Goal: Information Seeking & Learning: Check status

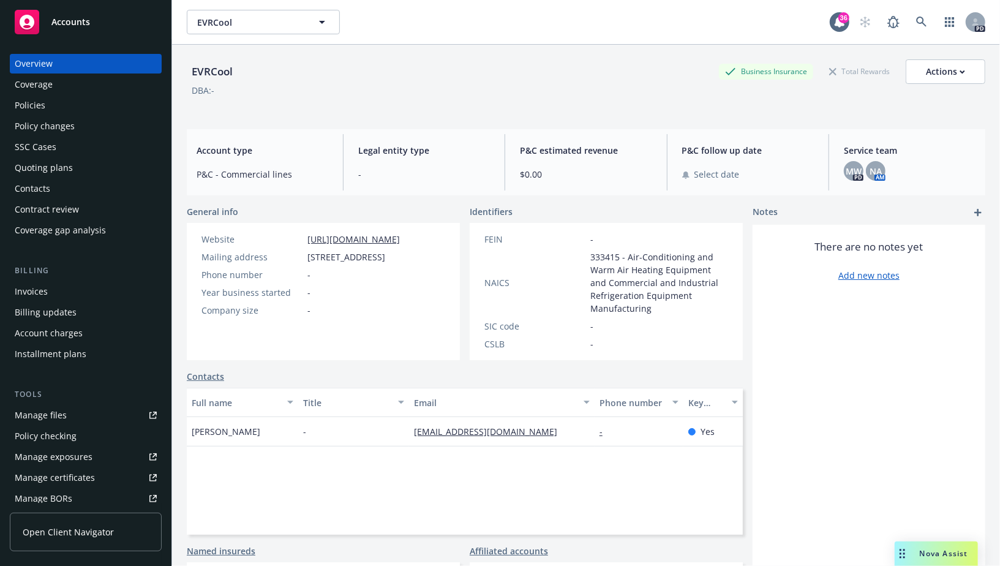
click at [99, 67] on div "Overview" at bounding box center [86, 64] width 142 height 20
click at [221, 34] on div "EVRCool EVRCool 36 PD" at bounding box center [586, 22] width 828 height 44
click at [225, 23] on span "EVRCool" at bounding box center [250, 22] width 106 height 13
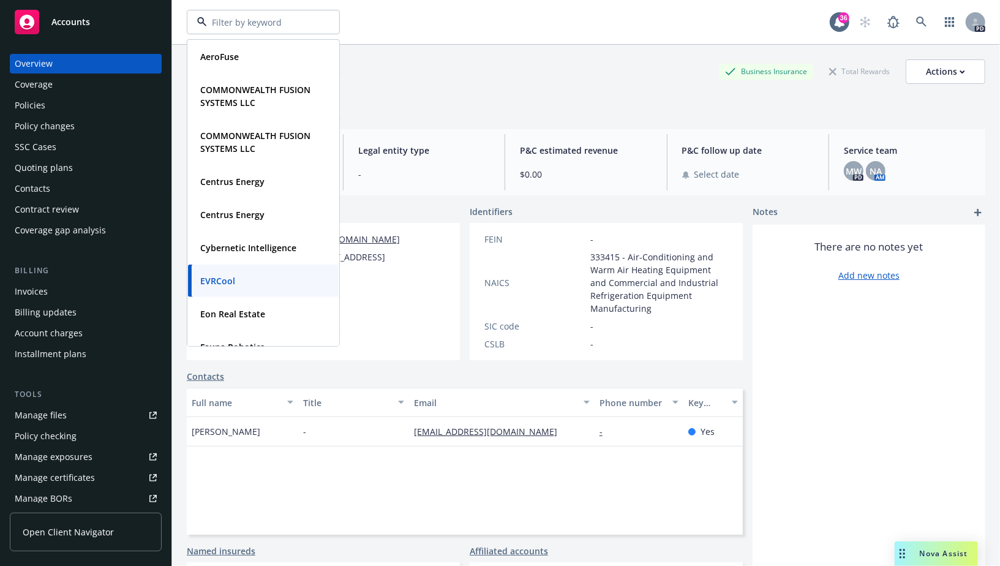
click at [106, 21] on div "Accounts" at bounding box center [86, 22] width 142 height 25
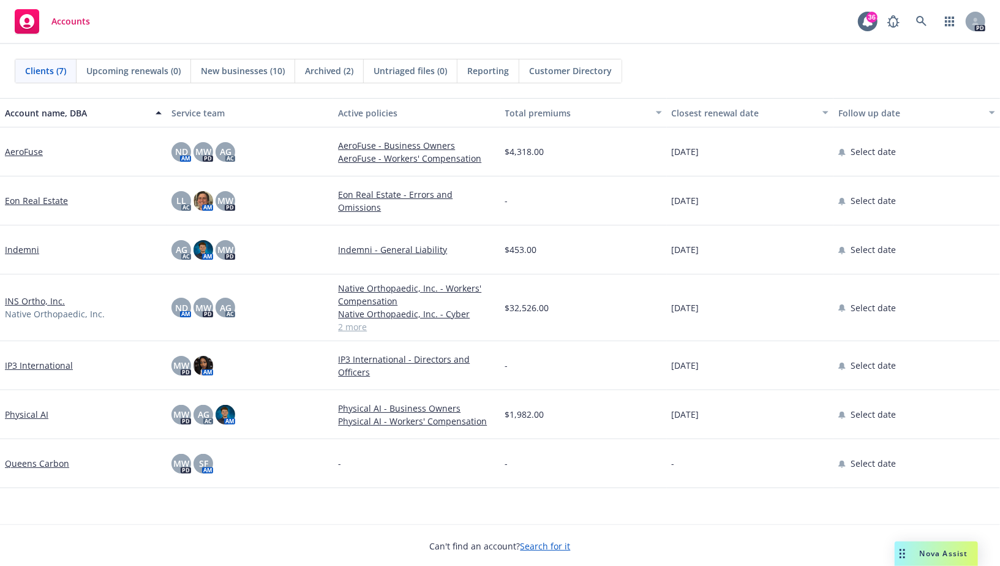
click at [42, 303] on link "INS Ortho, Inc." at bounding box center [35, 301] width 60 height 13
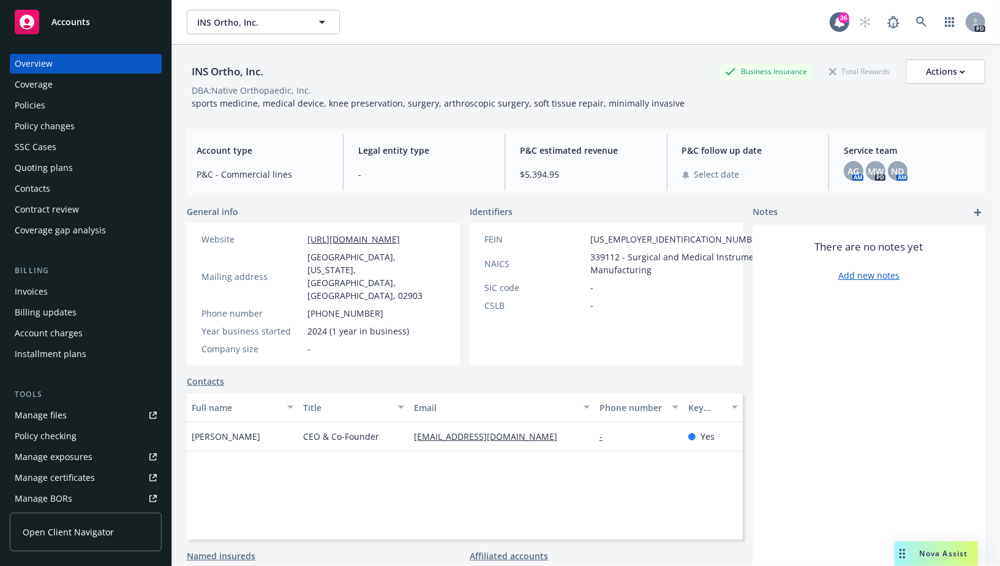
click at [75, 105] on div "Policies" at bounding box center [86, 106] width 142 height 20
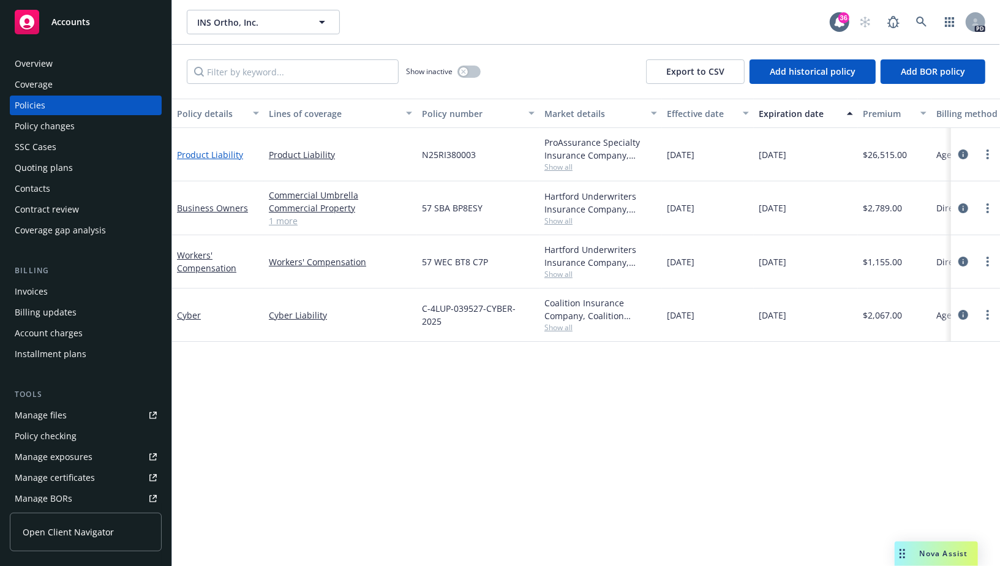
click at [220, 156] on link "Product Liability" at bounding box center [210, 155] width 66 height 12
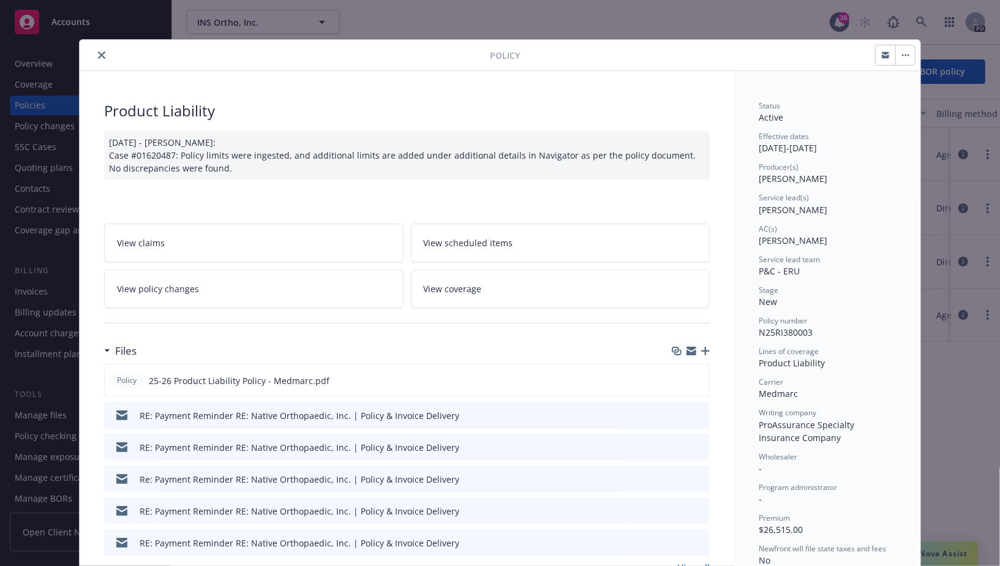
click at [103, 53] on icon "close" at bounding box center [101, 54] width 7 height 7
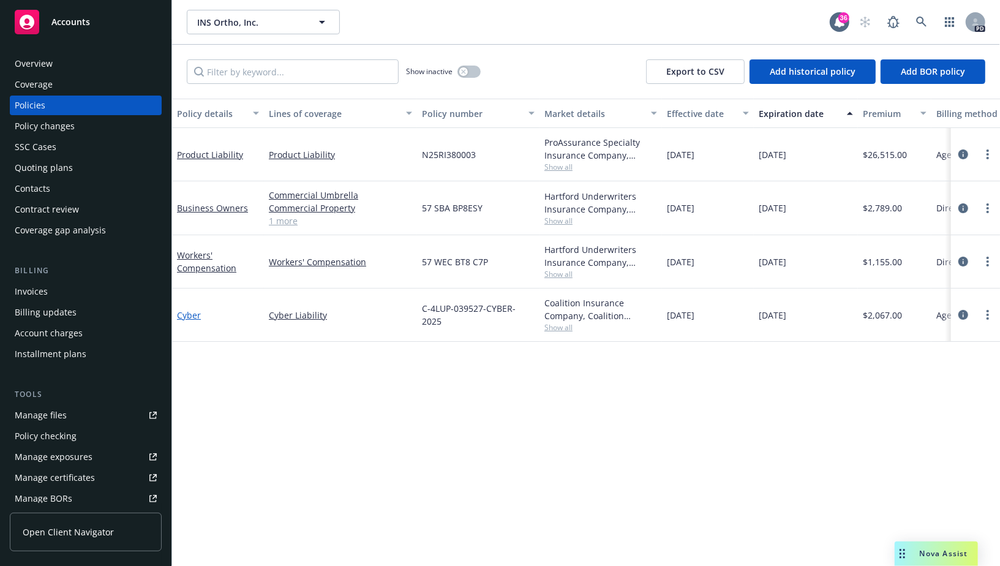
click at [185, 317] on link "Cyber" at bounding box center [189, 315] width 24 height 12
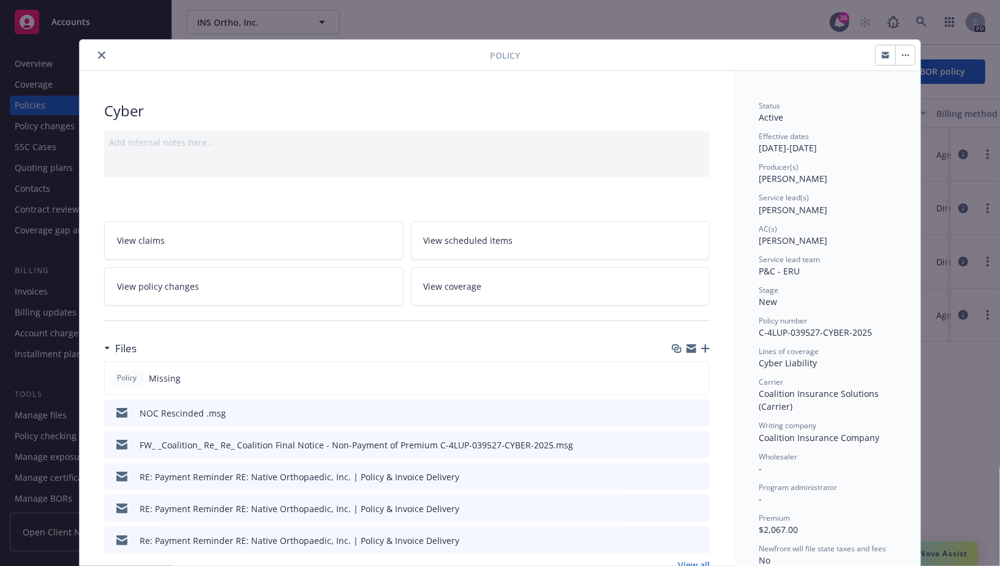
click at [96, 55] on button "close" at bounding box center [101, 55] width 15 height 15
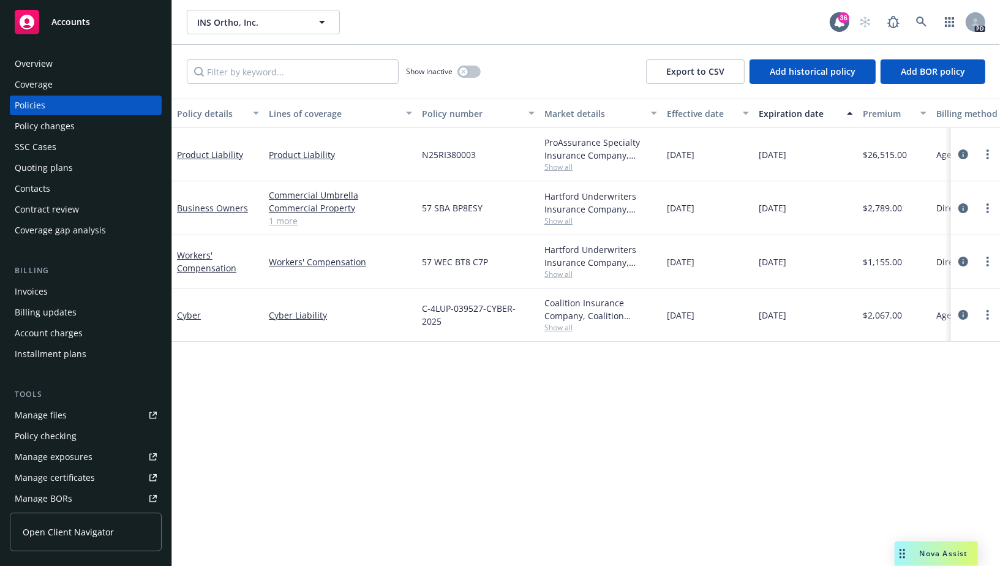
click at [559, 166] on span "Show all" at bounding box center [601, 167] width 113 height 10
click at [535, 70] on div "Show inactive Export to CSV Add historical policy Add BOR policy" at bounding box center [586, 72] width 828 height 54
click at [200, 155] on link "Product Liability" at bounding box center [210, 155] width 66 height 12
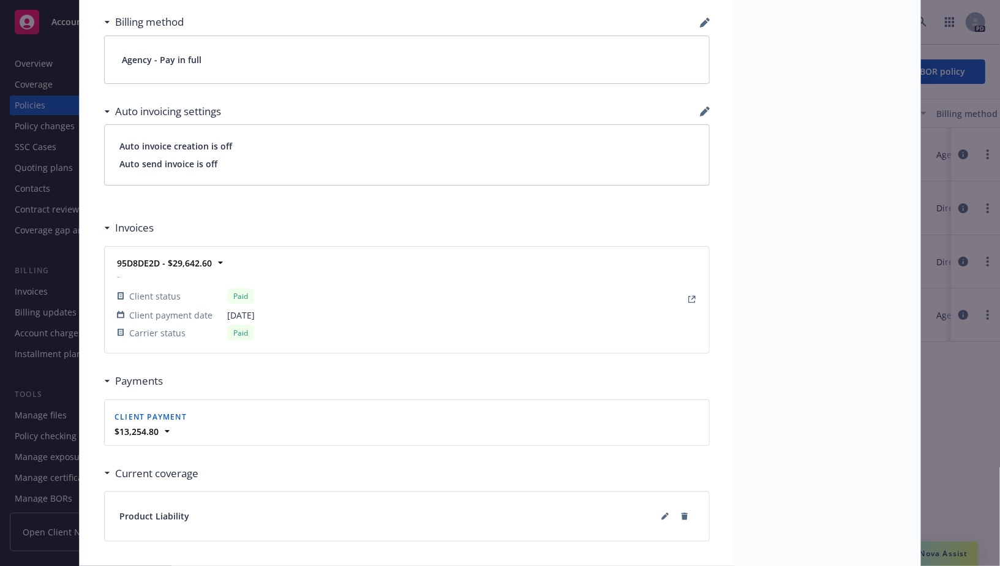
scroll to position [978, 0]
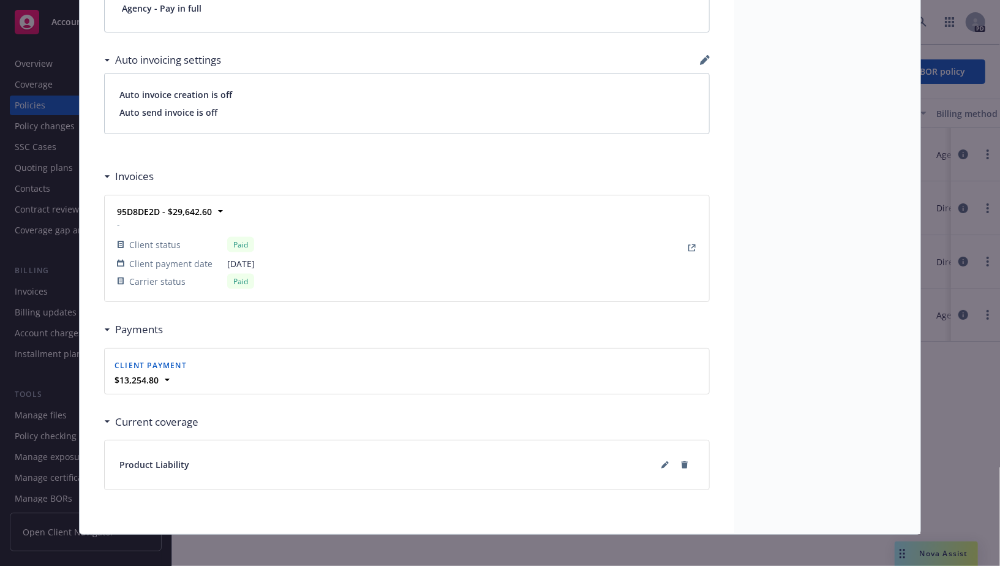
click at [153, 458] on span "Product Liability" at bounding box center [154, 464] width 70 height 13
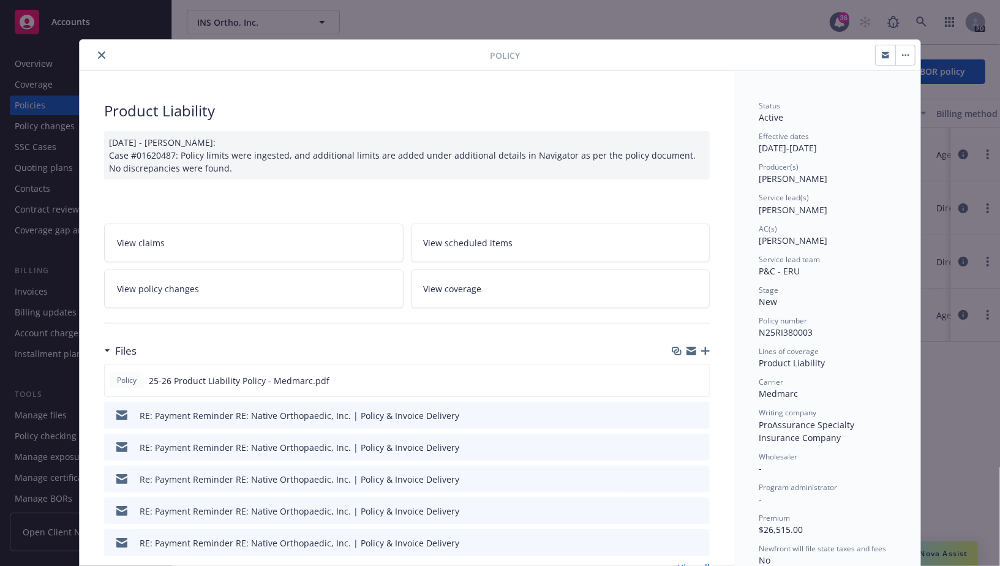
click at [99, 48] on button "close" at bounding box center [101, 55] width 15 height 15
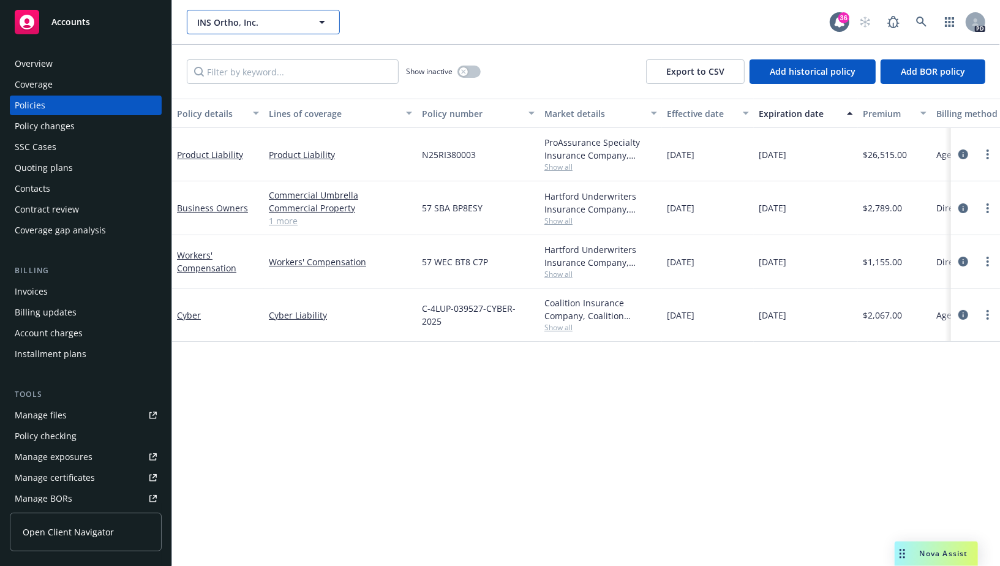
click at [279, 21] on span "INS Ortho, Inc." at bounding box center [250, 22] width 106 height 13
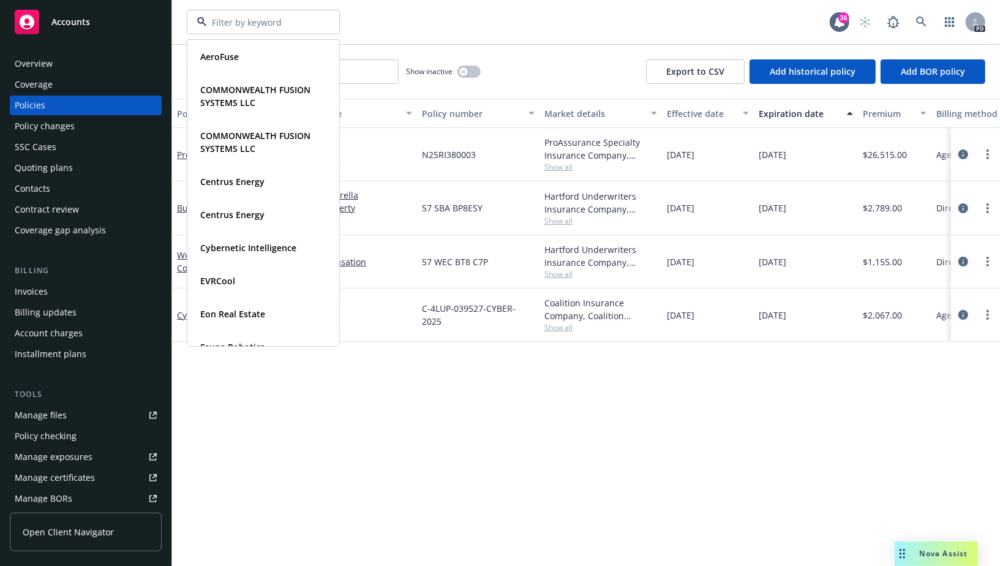
click at [265, 23] on input at bounding box center [261, 22] width 108 height 13
click at [421, 18] on div "AeroFuse Type Commercial FEIN [US_EMPLOYER_IDENTIFICATION_NUMBER] COMMONWEALTH …" at bounding box center [508, 22] width 643 height 25
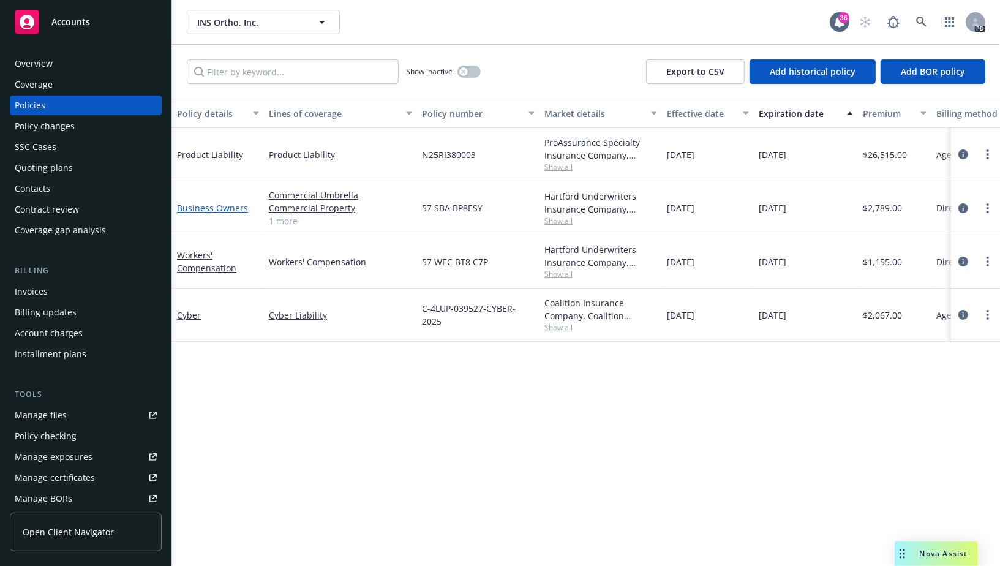
click at [212, 202] on link "Business Owners" at bounding box center [212, 208] width 71 height 12
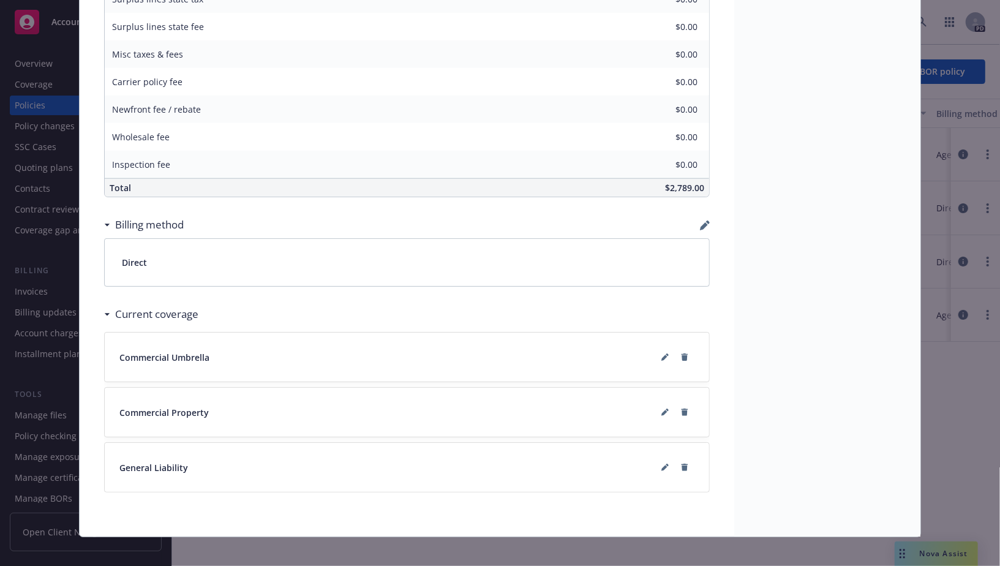
scroll to position [725, 0]
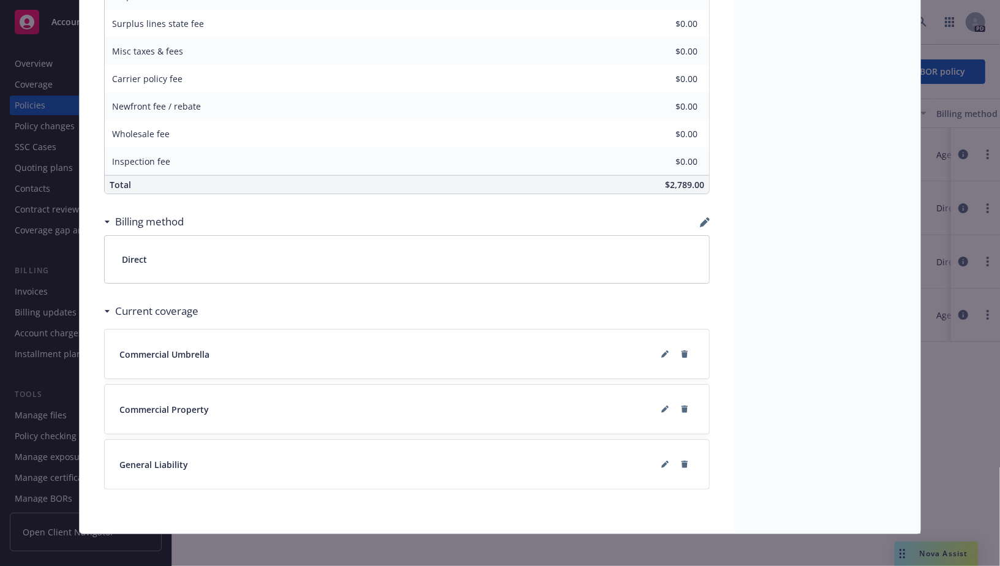
click at [191, 406] on span "Commercial Property" at bounding box center [163, 409] width 89 height 13
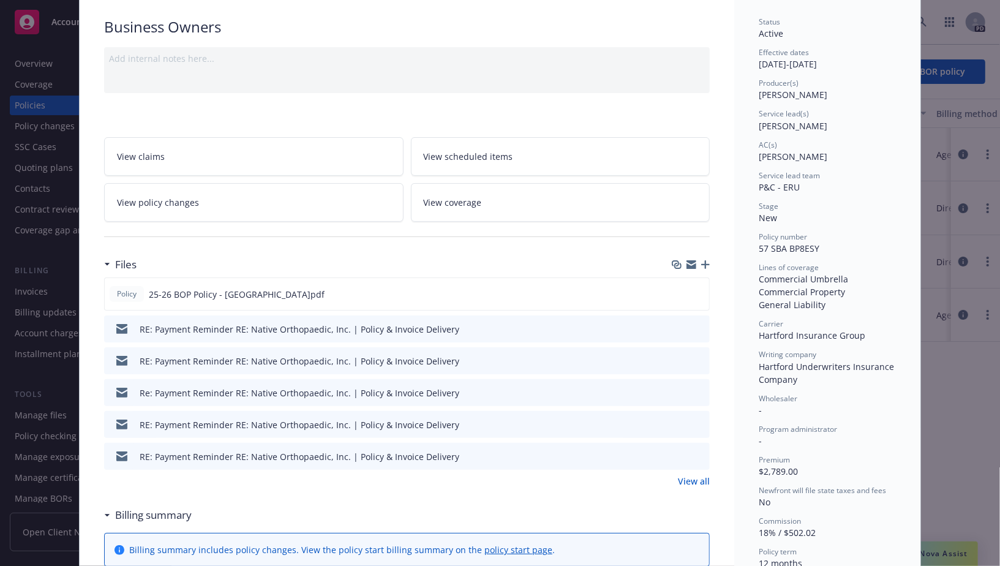
scroll to position [81, 0]
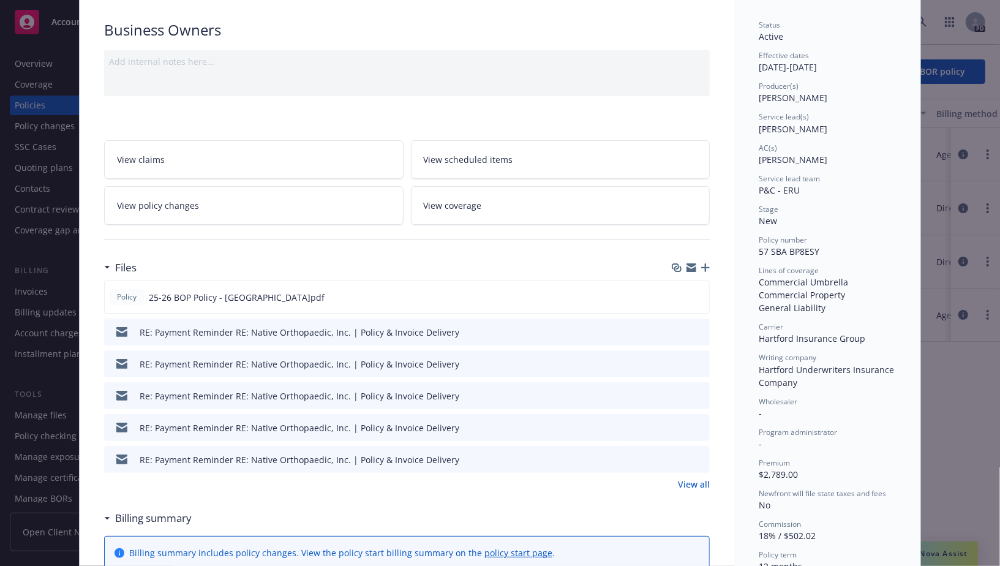
click at [473, 199] on span "View coverage" at bounding box center [453, 205] width 58 height 13
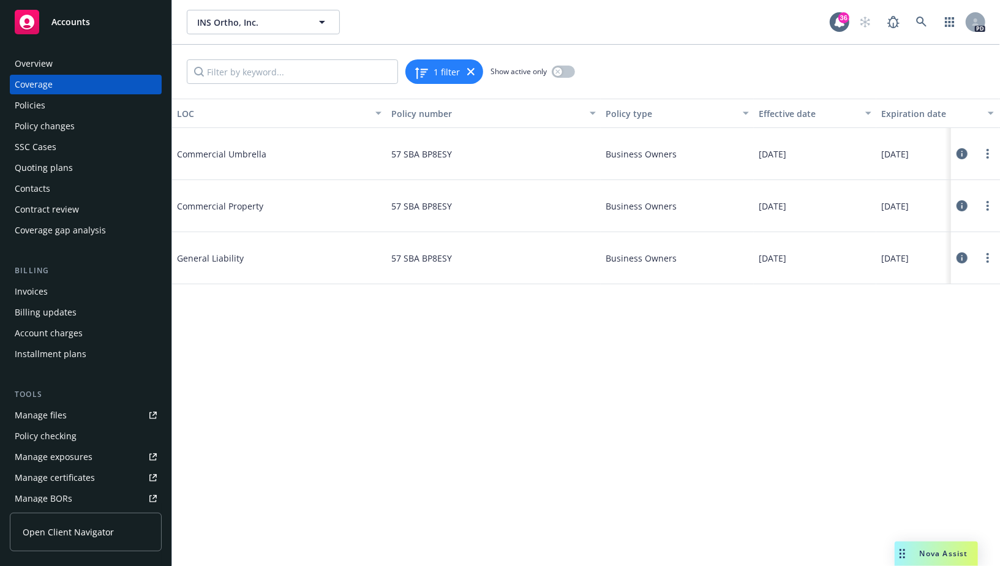
click at [959, 259] on icon at bounding box center [962, 257] width 11 height 11
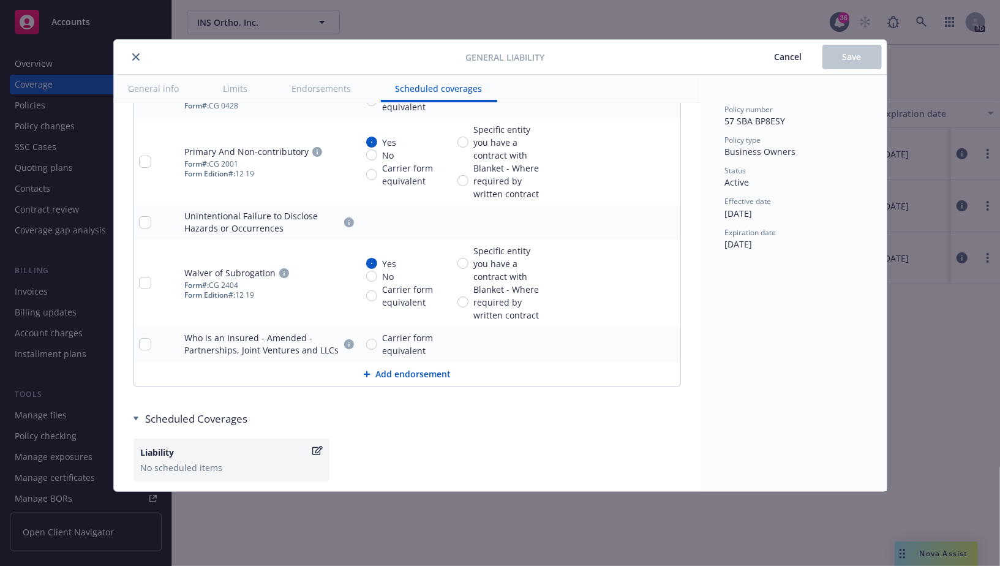
scroll to position [2502, 0]
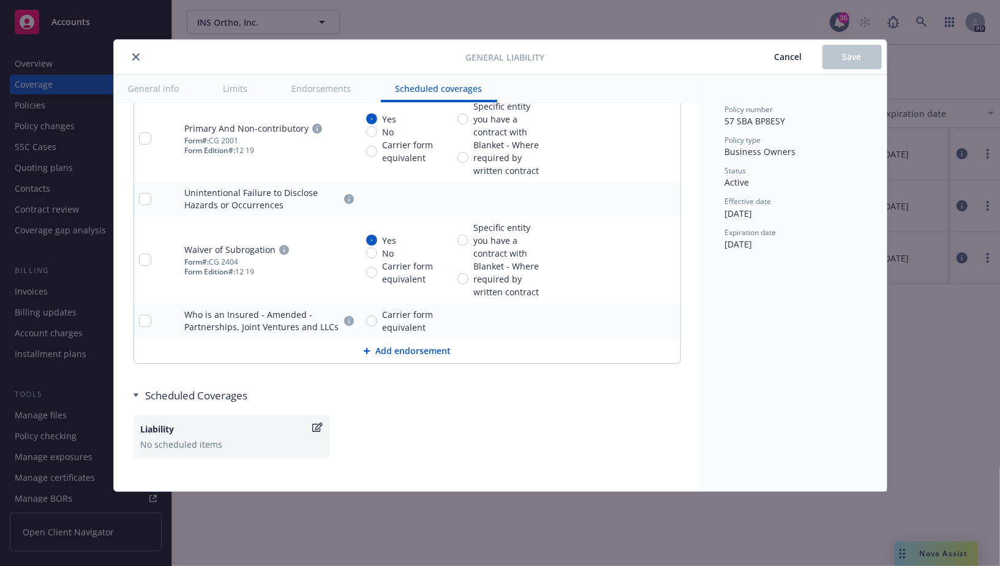
click at [134, 54] on icon "close" at bounding box center [135, 56] width 7 height 7
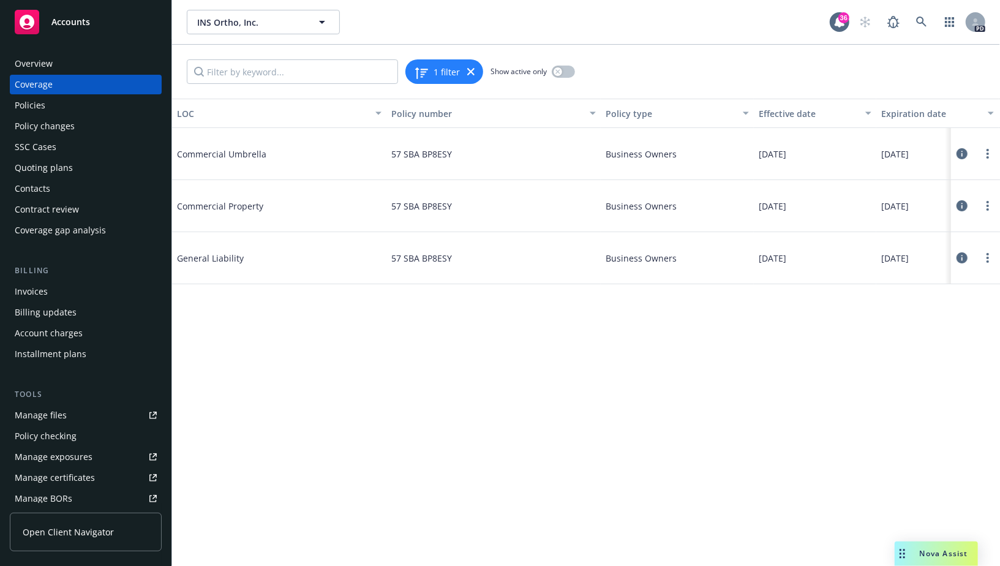
click at [506, 334] on div "LOC Policy number Policy type Effective date Expiration date Status Commercial …" at bounding box center [586, 333] width 828 height 468
click at [959, 214] on button at bounding box center [962, 206] width 12 height 25
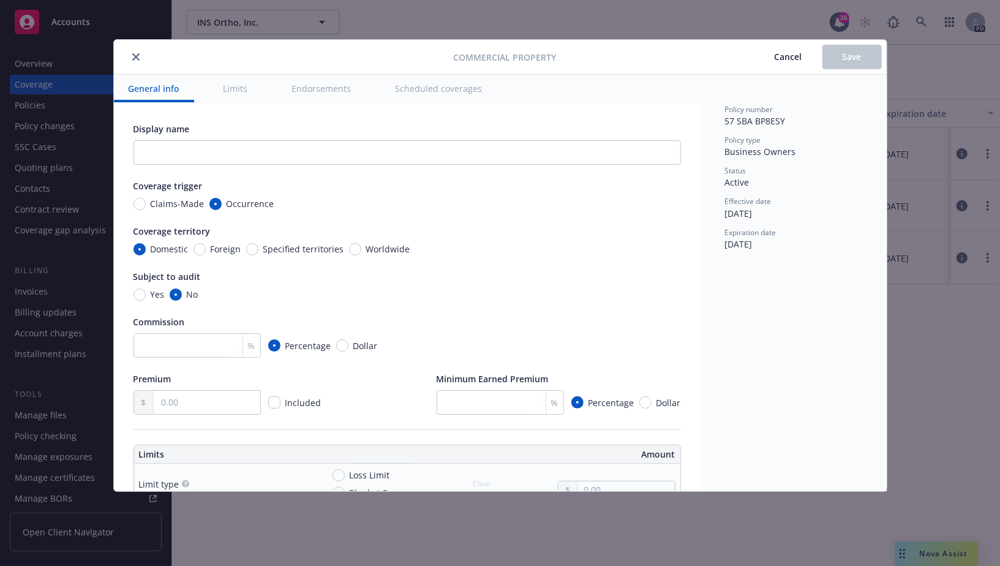
click at [127, 59] on div at bounding box center [286, 57] width 335 height 15
click at [137, 51] on button "close" at bounding box center [136, 57] width 15 height 15
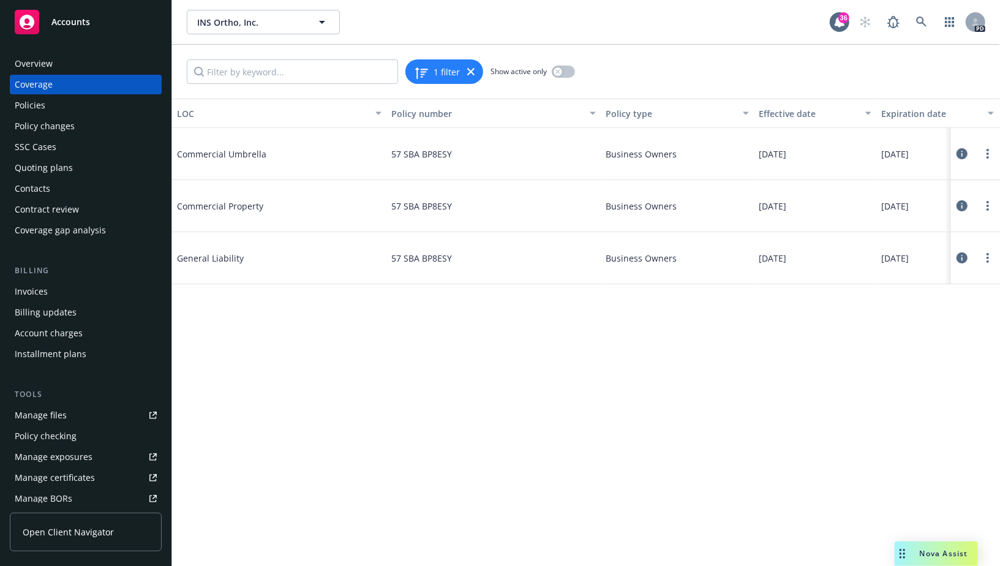
click at [114, 83] on div "Coverage" at bounding box center [86, 85] width 142 height 20
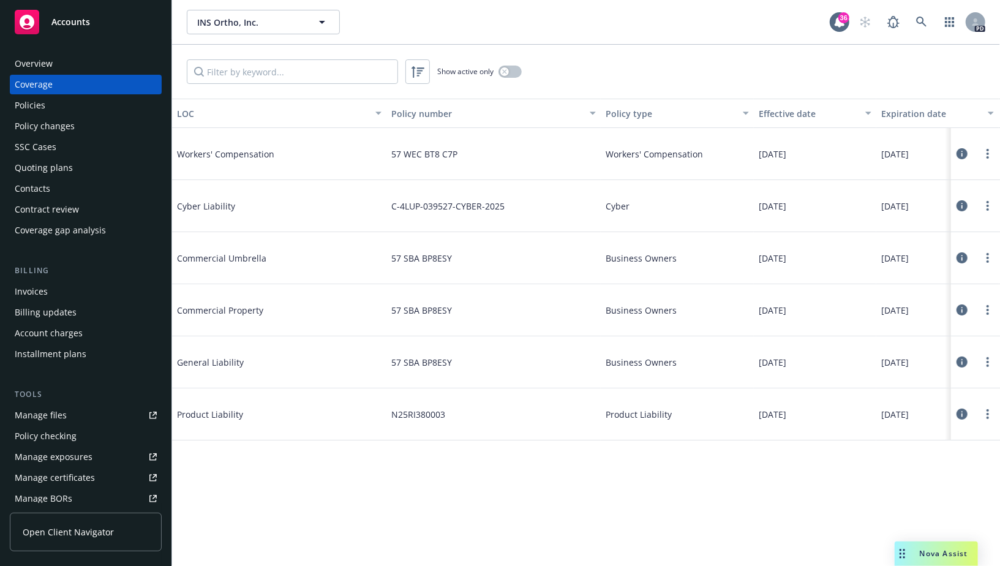
click at [64, 66] on div "Overview" at bounding box center [86, 64] width 142 height 20
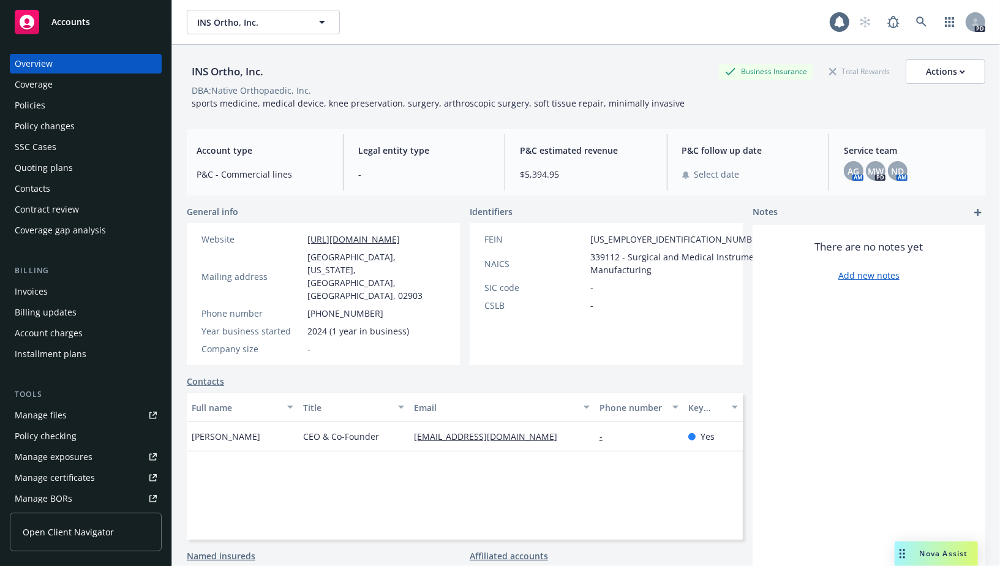
click at [94, 85] on div "Coverage" at bounding box center [86, 85] width 142 height 20
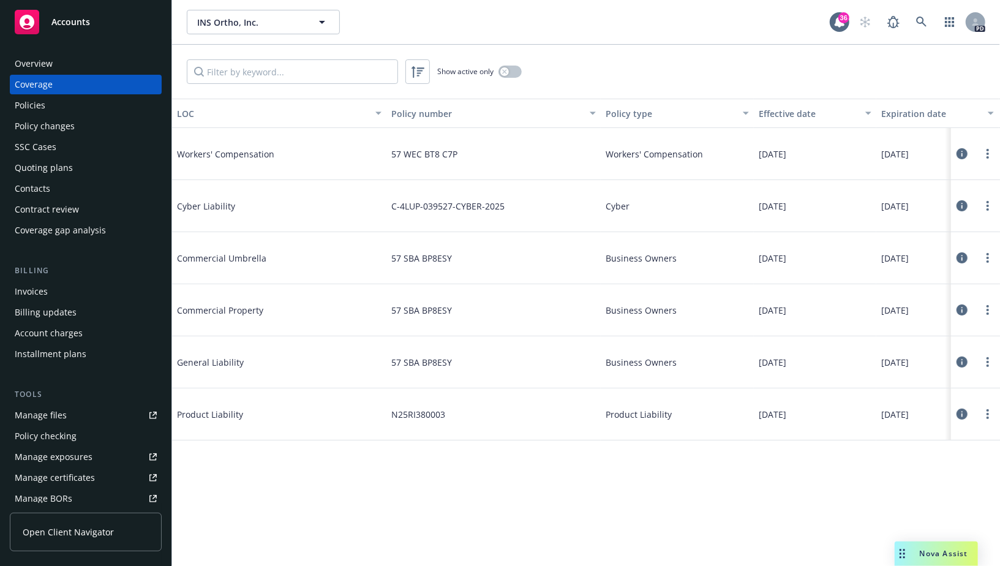
click at [278, 349] on div "General Liability" at bounding box center [269, 362] width 184 height 37
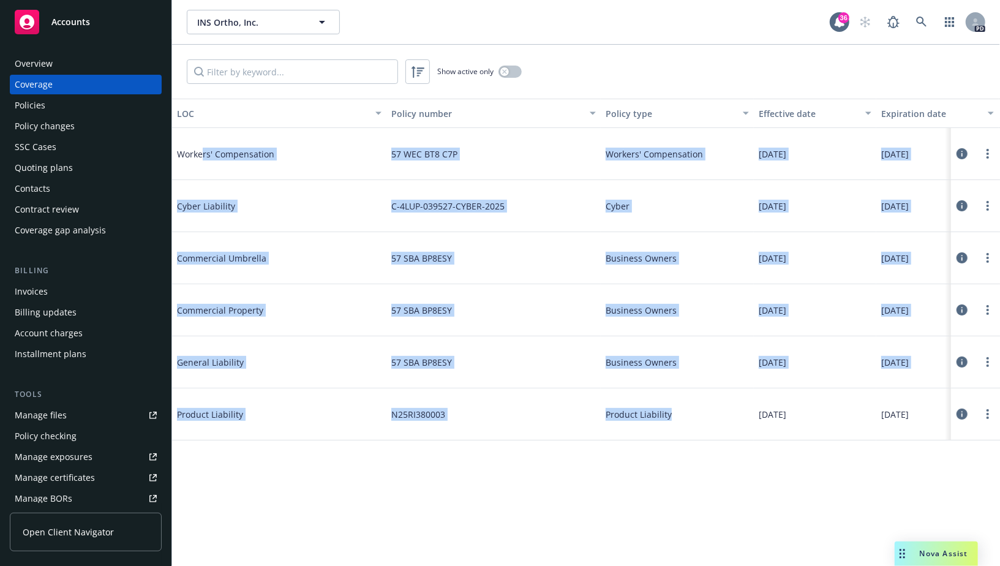
drag, startPoint x: 698, startPoint y: 443, endPoint x: 200, endPoint y: 158, distance: 573.2
click at [200, 158] on div "LOC Policy number Policy type Effective date Expiration date Status Workers' Co…" at bounding box center [586, 333] width 828 height 468
click at [200, 158] on span "Workers' Compensation" at bounding box center [269, 154] width 184 height 13
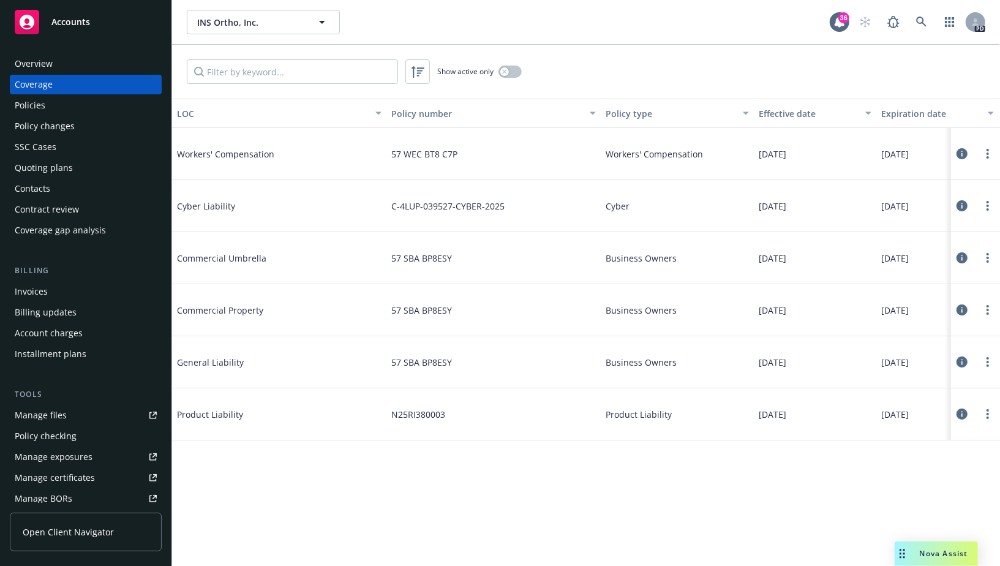
drag, startPoint x: 176, startPoint y: 151, endPoint x: 918, endPoint y: 450, distance: 799.0
click at [918, 450] on div "LOC Policy number Policy type Effective date Expiration date Status Workers' Co…" at bounding box center [586, 333] width 828 height 468
click at [843, 447] on div "LOC Policy number Policy type Effective date Expiration date Status Workers' Co…" at bounding box center [586, 333] width 828 height 468
drag, startPoint x: 176, startPoint y: 148, endPoint x: 908, endPoint y: 419, distance: 780.5
click at [908, 419] on div "Workers' Compensation 57 WEC BT8 C7P Workers' Compensation [DATE] [DATE] Active…" at bounding box center [656, 275] width 968 height 294
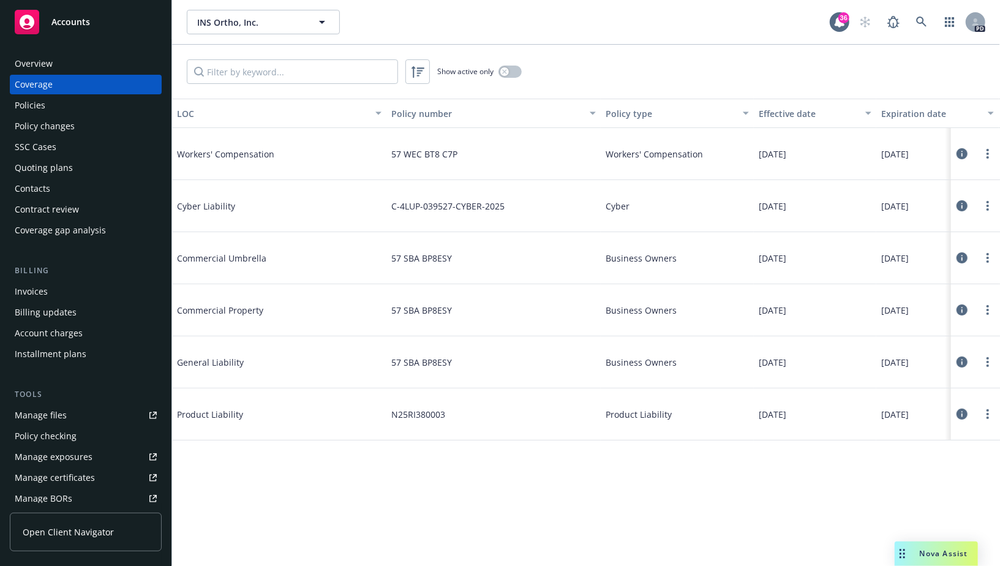
drag, startPoint x: 749, startPoint y: 468, endPoint x: 742, endPoint y: 468, distance: 6.7
click at [742, 468] on div "LOC Policy number Policy type Effective date Expiration date Status Workers' Co…" at bounding box center [586, 333] width 828 height 468
drag, startPoint x: 175, startPoint y: 152, endPoint x: 930, endPoint y: 409, distance: 797.2
click at [930, 409] on div "Workers' Compensation 57 WEC BT8 C7P Workers' Compensation [DATE] [DATE] Active…" at bounding box center [656, 275] width 968 height 294
click at [930, 409] on div "[DATE]" at bounding box center [938, 414] width 123 height 52
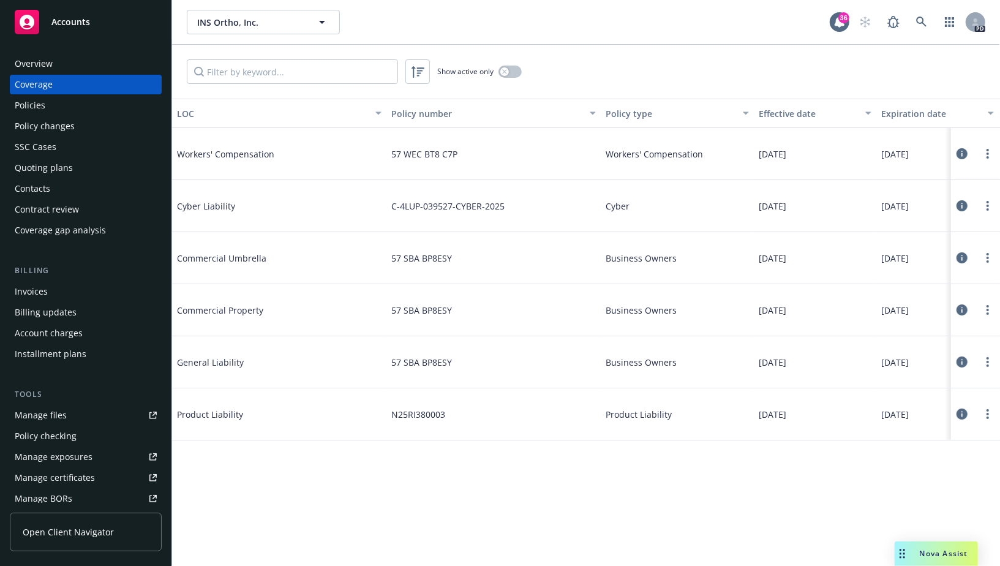
drag, startPoint x: 930, startPoint y: 409, endPoint x: 191, endPoint y: 154, distance: 781.3
click at [191, 156] on div "Workers' Compensation 57 WEC BT8 C7P Workers' Compensation [DATE] [DATE] Active…" at bounding box center [656, 275] width 968 height 294
click at [191, 154] on span "Workers' Compensation" at bounding box center [269, 154] width 184 height 13
drag, startPoint x: 179, startPoint y: 154, endPoint x: 926, endPoint y: 414, distance: 791.4
click at [927, 414] on div "Workers' Compensation 57 WEC BT8 C7P Workers' Compensation [DATE] [DATE] Active…" at bounding box center [656, 275] width 968 height 294
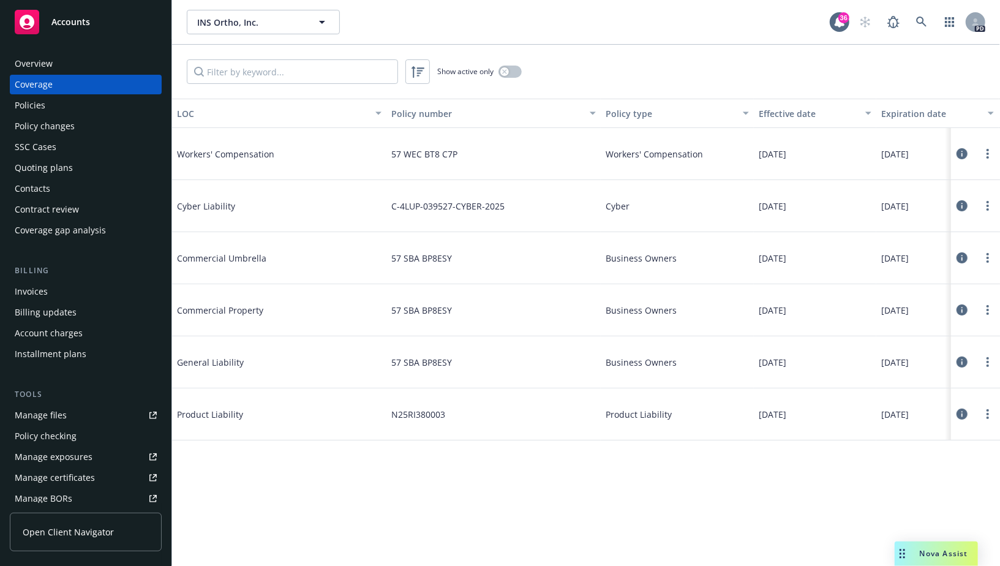
click at [823, 442] on div "LOC Policy number Policy type Effective date Expiration date Status Workers' Co…" at bounding box center [586, 333] width 828 height 468
click at [961, 364] on icon at bounding box center [962, 362] width 11 height 11
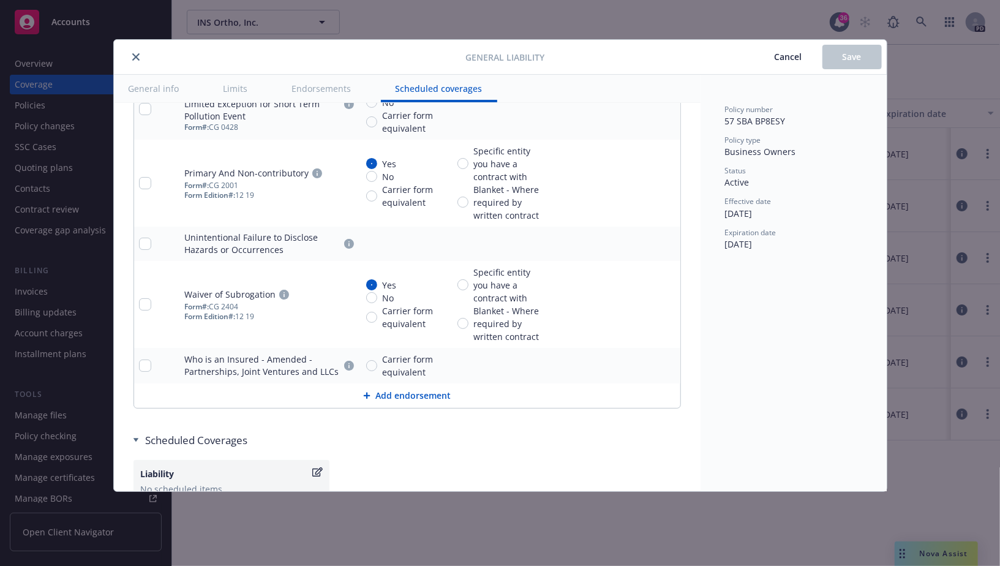
scroll to position [2502, 0]
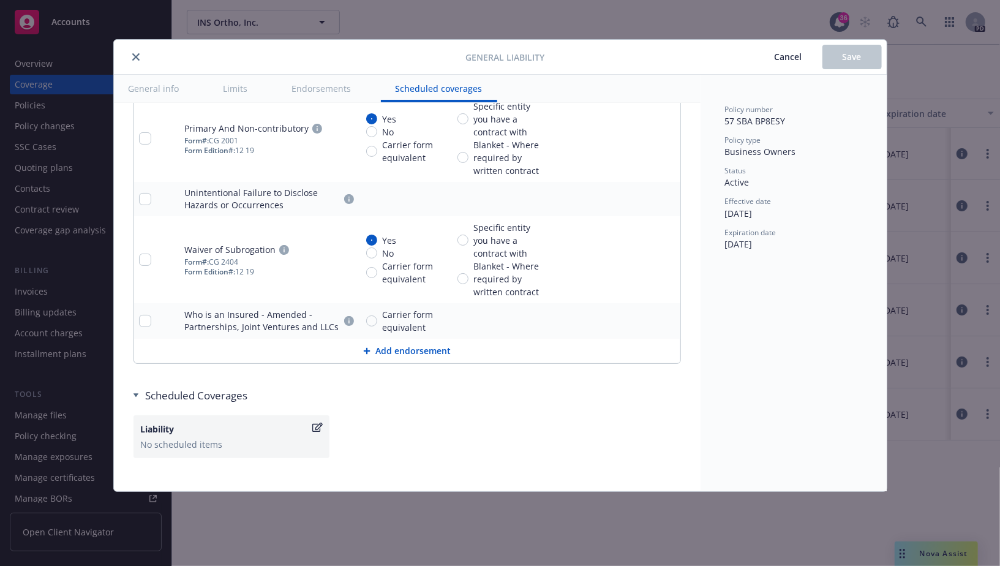
click at [794, 58] on span "Cancel" at bounding box center [789, 57] width 28 height 12
